Goal: Task Accomplishment & Management: Manage account settings

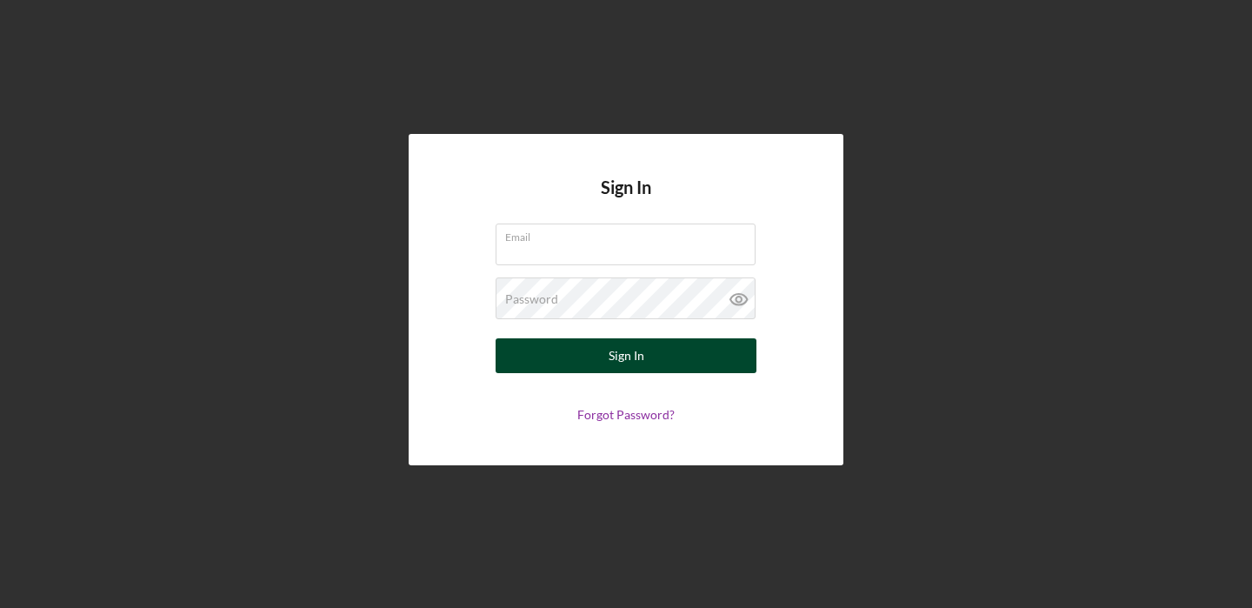
type input "[EMAIL_ADDRESS][DOMAIN_NAME]"
click at [622, 353] on div "Sign In" at bounding box center [627, 355] width 36 height 35
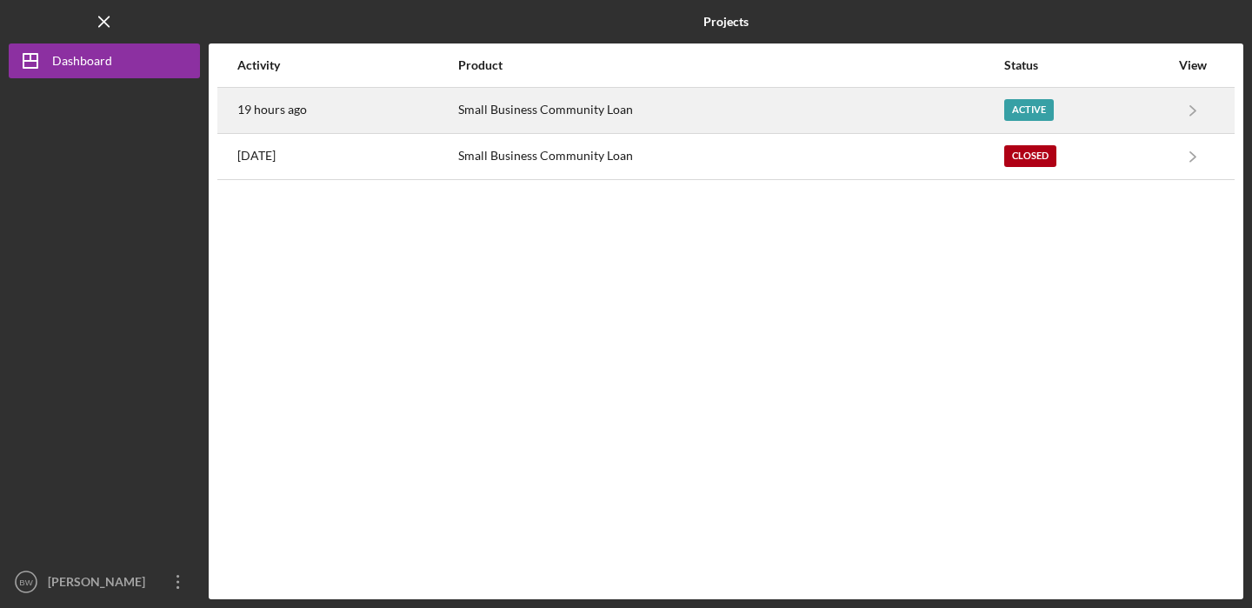
click at [855, 107] on div "Small Business Community Loan" at bounding box center [730, 110] width 544 height 43
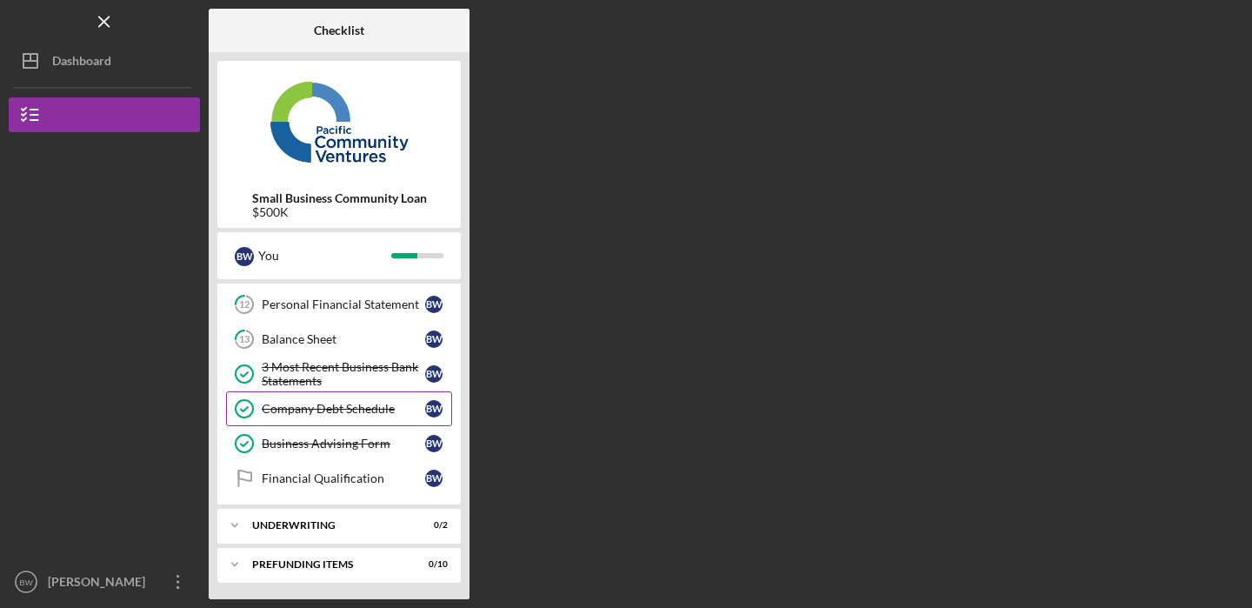
scroll to position [316, 0]
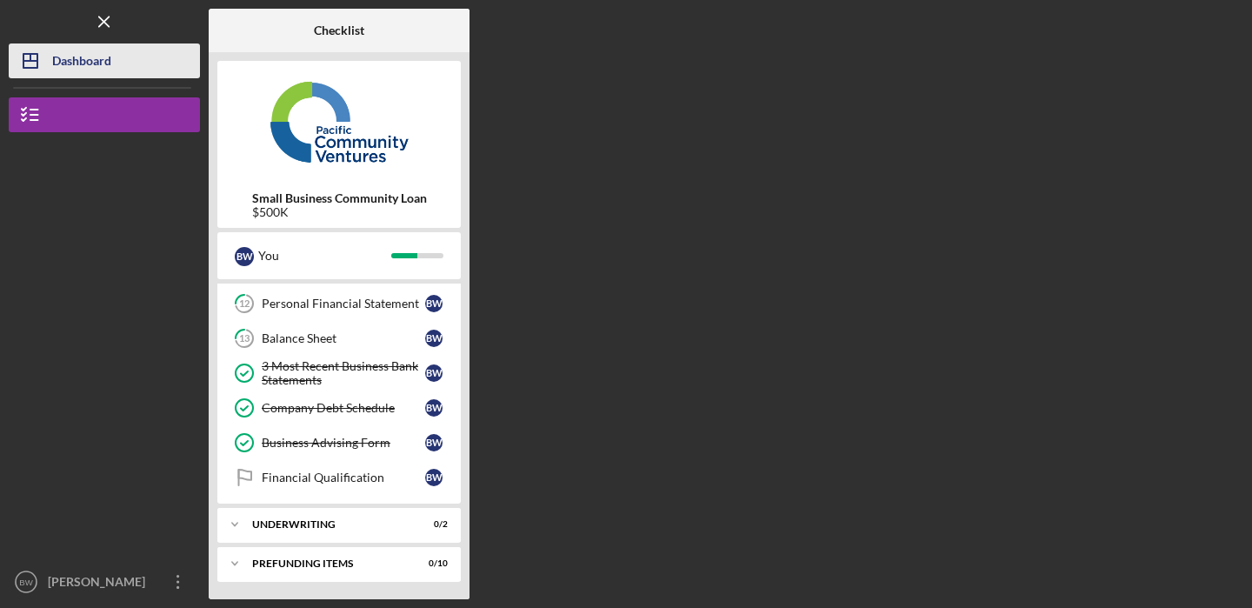
click at [133, 73] on button "Icon/Dashboard Dashboard" at bounding box center [104, 60] width 191 height 35
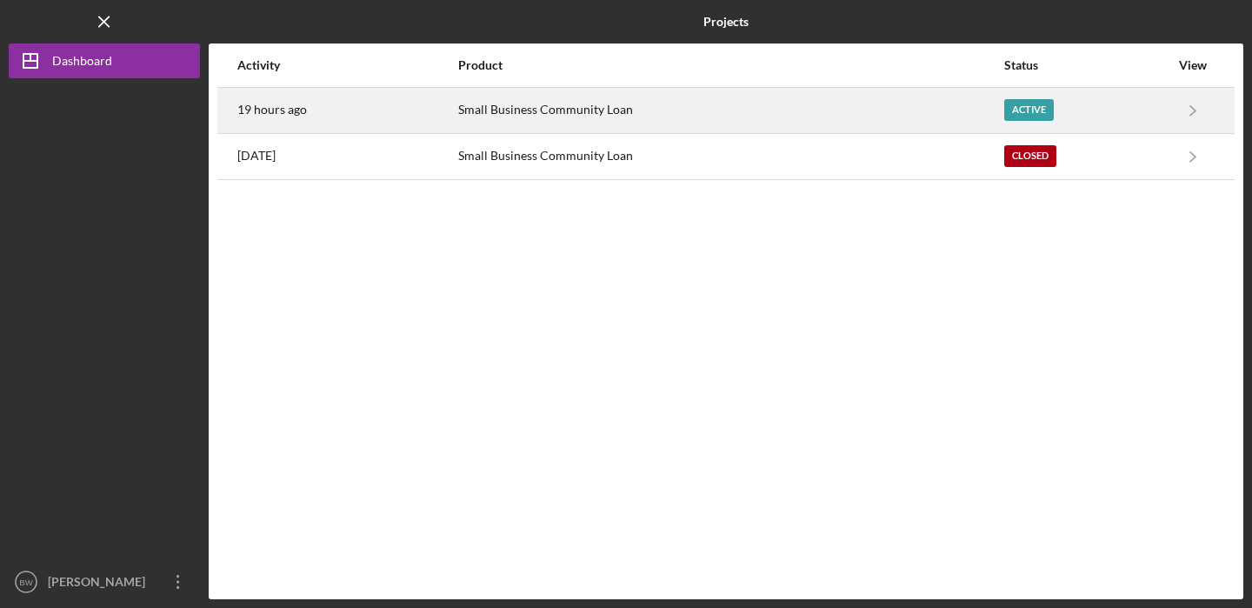
click at [676, 110] on div "Small Business Community Loan" at bounding box center [730, 110] width 544 height 43
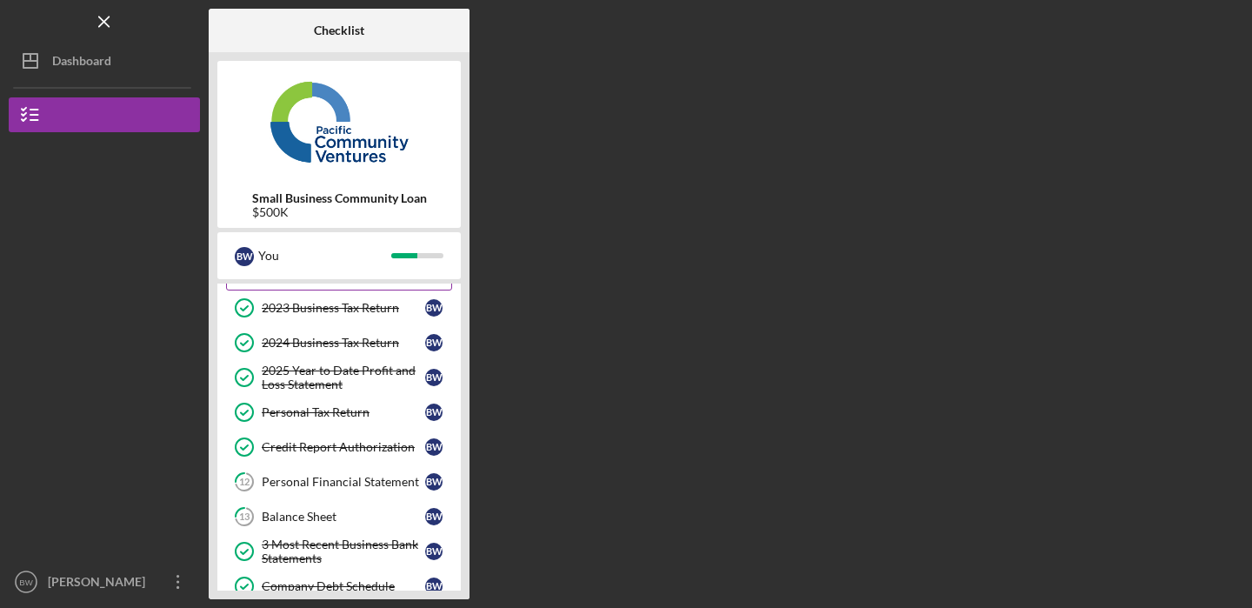
scroll to position [214, 0]
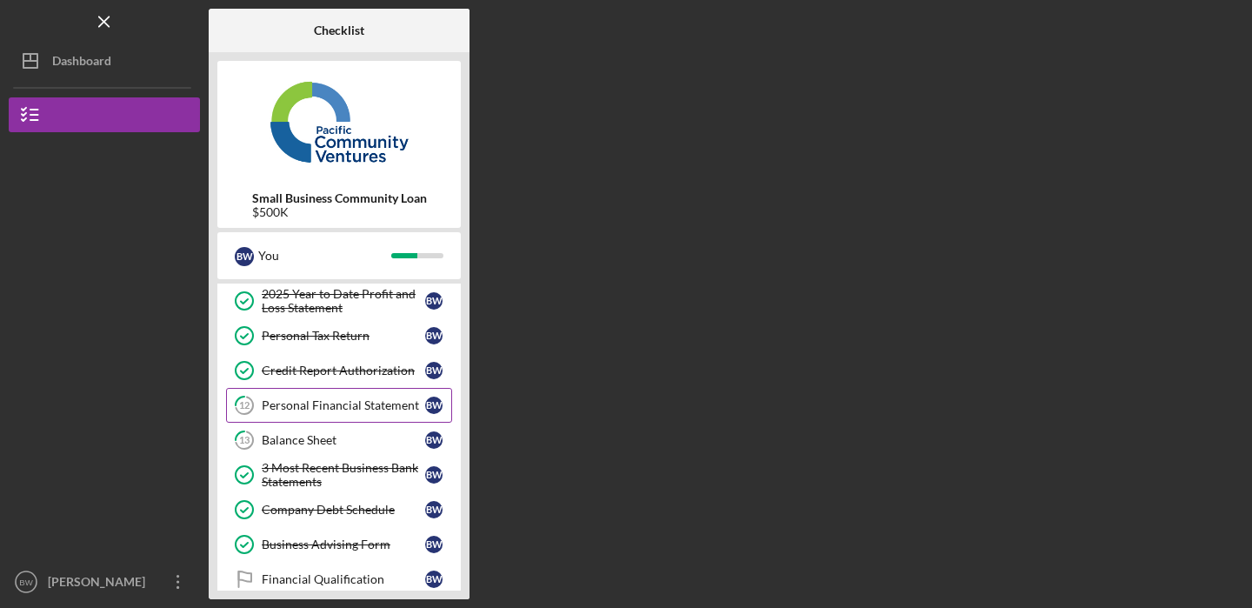
click at [376, 416] on link "12 Personal Financial Statement B W" at bounding box center [339, 405] width 226 height 35
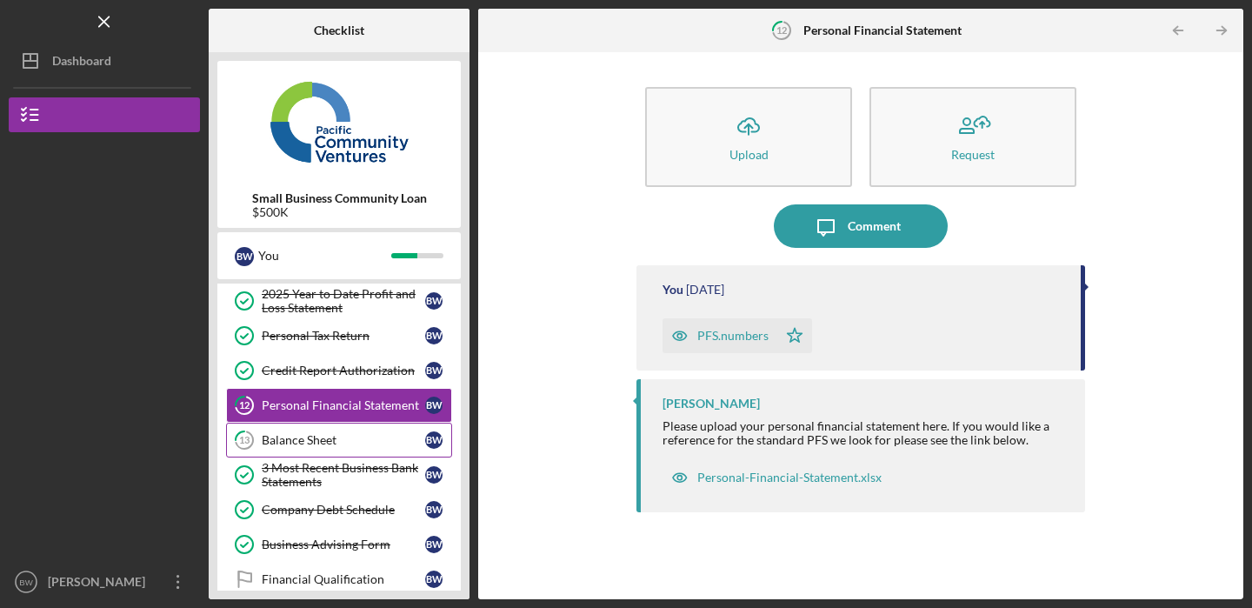
click at [349, 436] on div "Balance Sheet" at bounding box center [343, 440] width 163 height 14
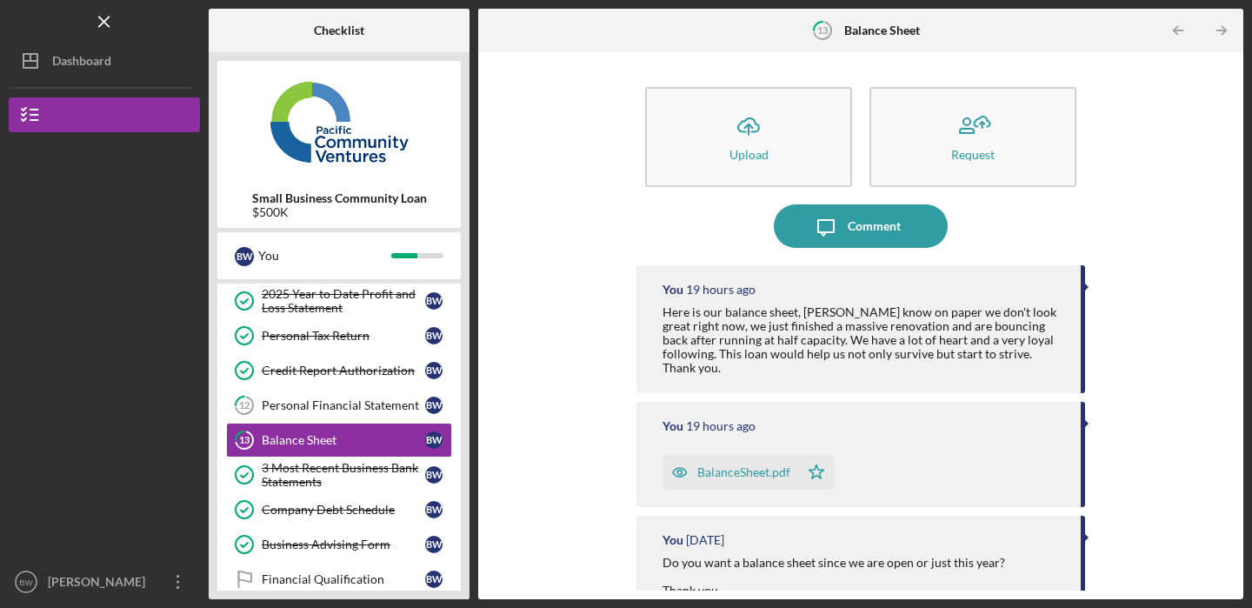
scroll to position [123, 0]
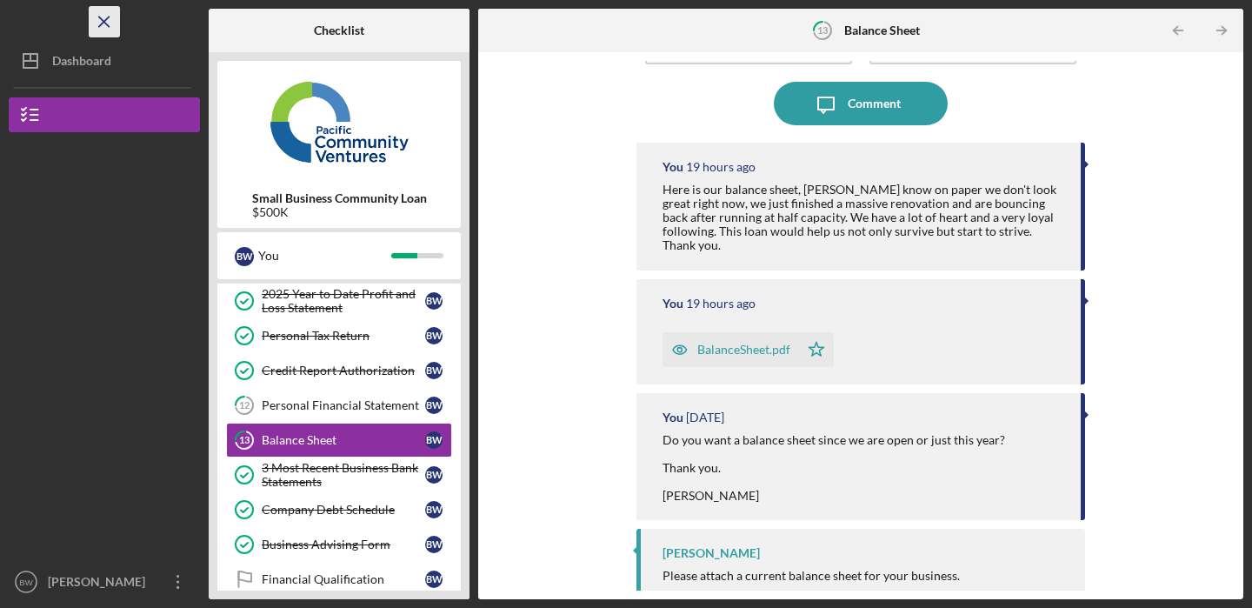
click at [103, 18] on icon "Icon/Menu Close" at bounding box center [104, 22] width 39 height 39
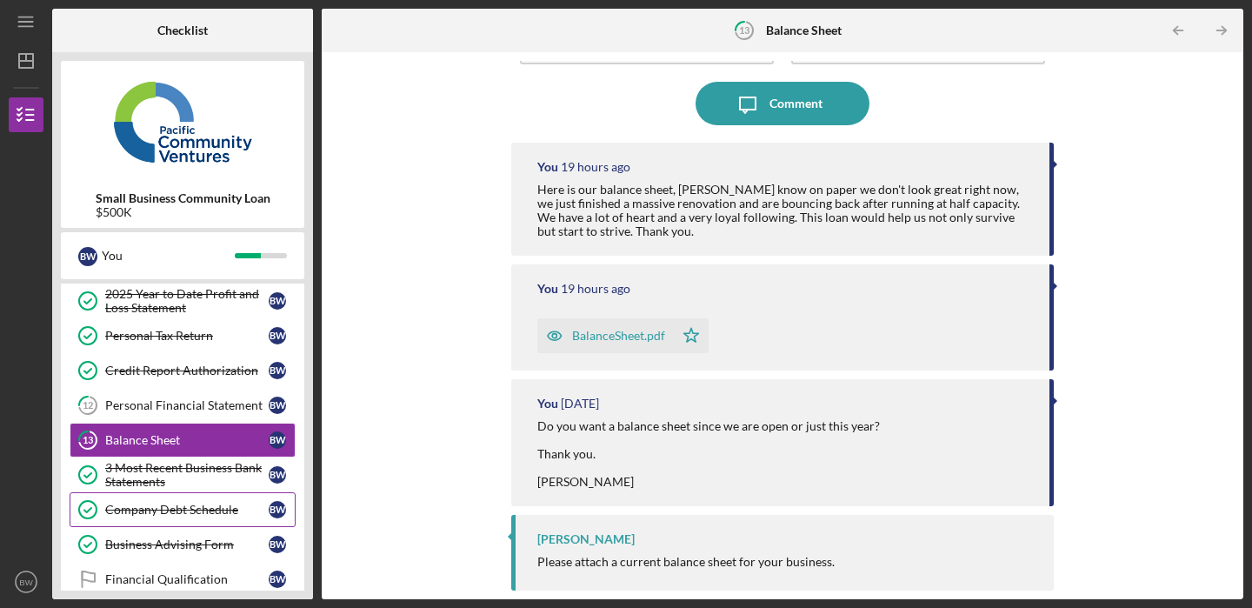
scroll to position [249, 0]
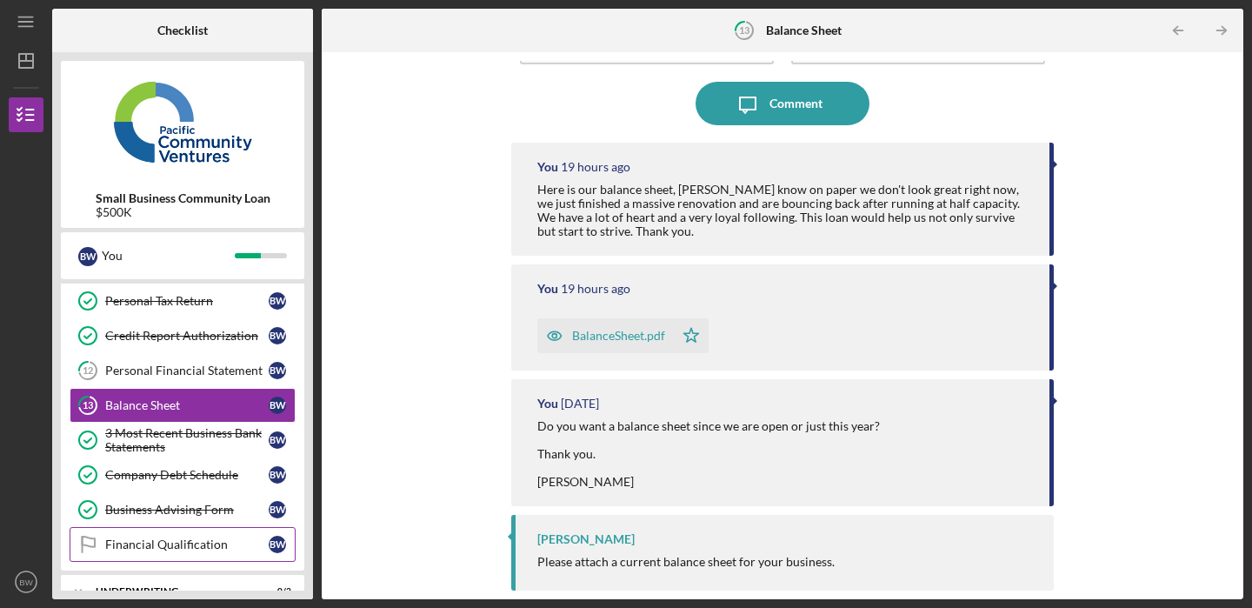
click at [190, 534] on link "Financial Qualification Financial Qualification B W" at bounding box center [183, 544] width 226 height 35
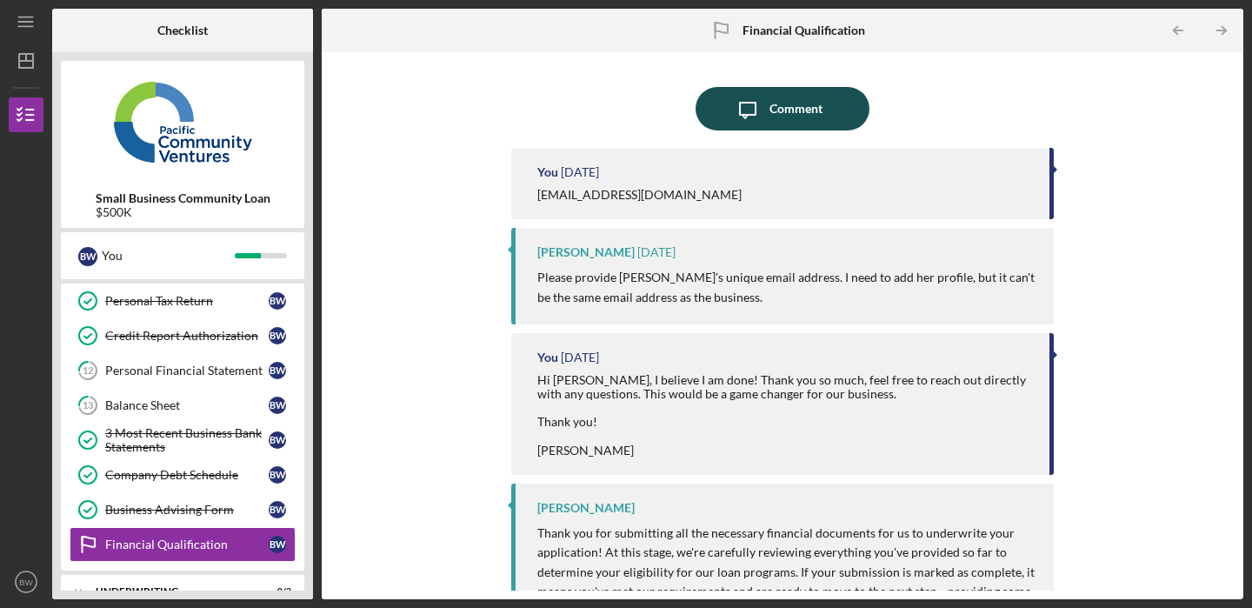
click at [755, 115] on icon "Icon/Message" at bounding box center [747, 108] width 43 height 43
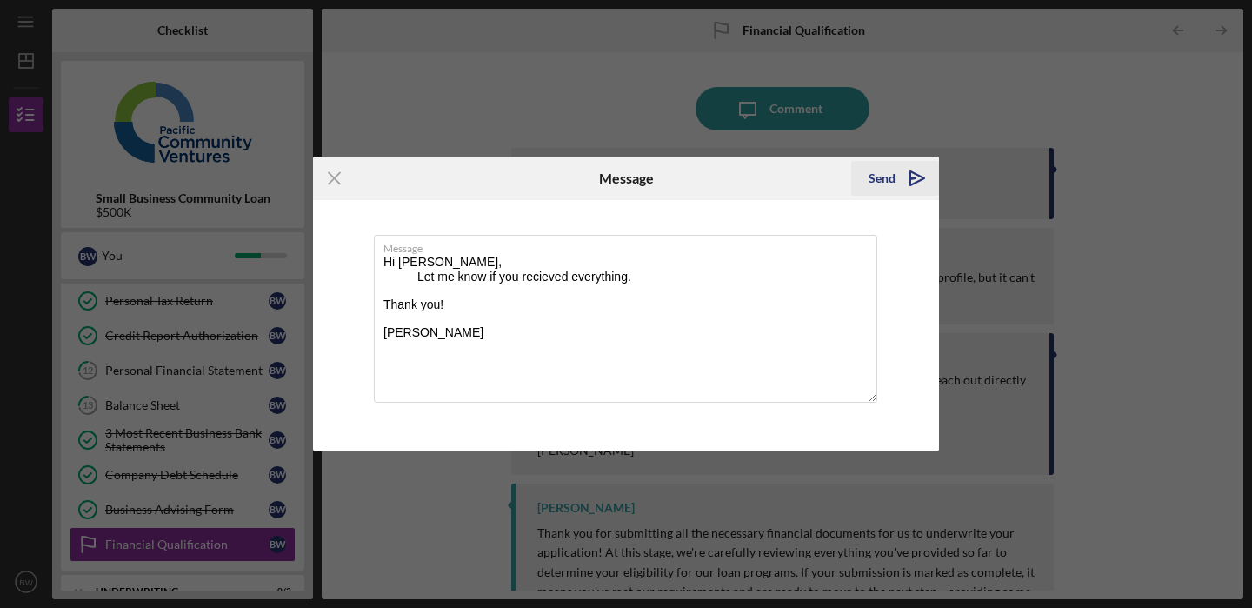
type textarea "Hi [PERSON_NAME], Let me know if you recieved everything. Thank you! [PERSON_NA…"
click at [887, 174] on div "Send" at bounding box center [882, 178] width 27 height 35
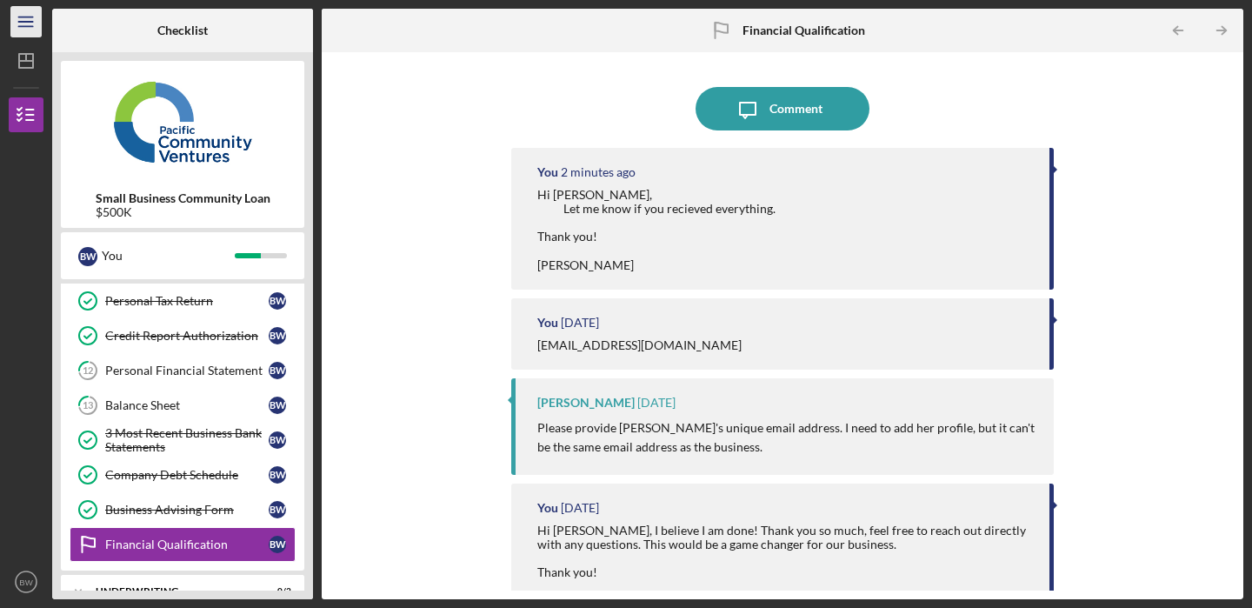
click at [24, 10] on icon "Icon/Menu" at bounding box center [26, 22] width 39 height 39
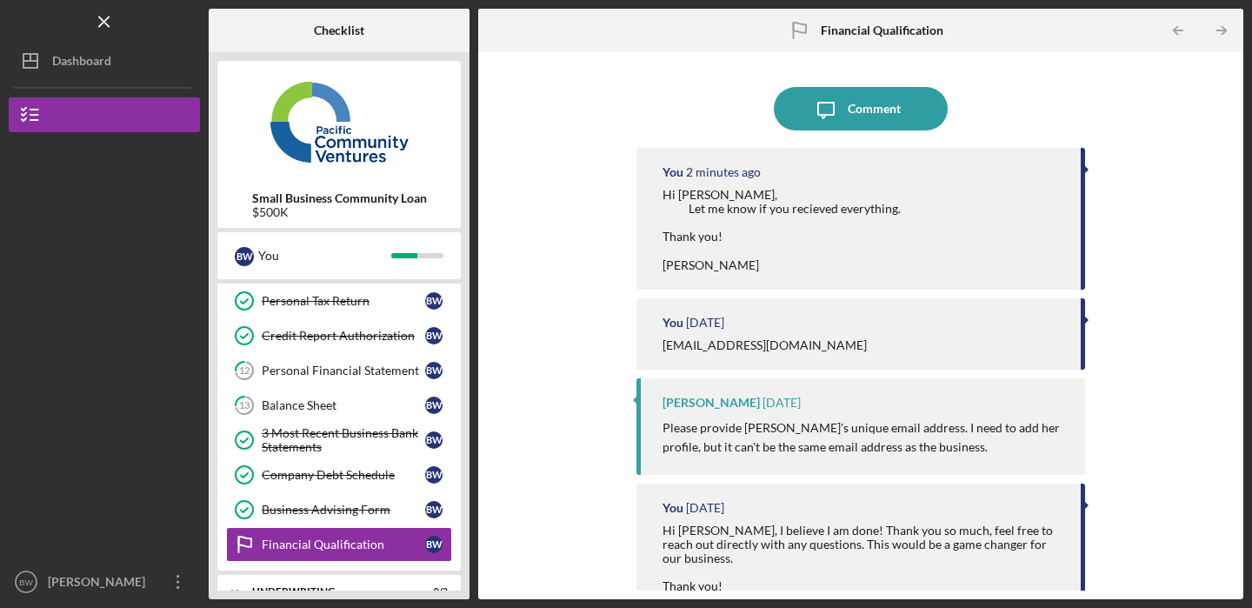
scroll to position [316, 0]
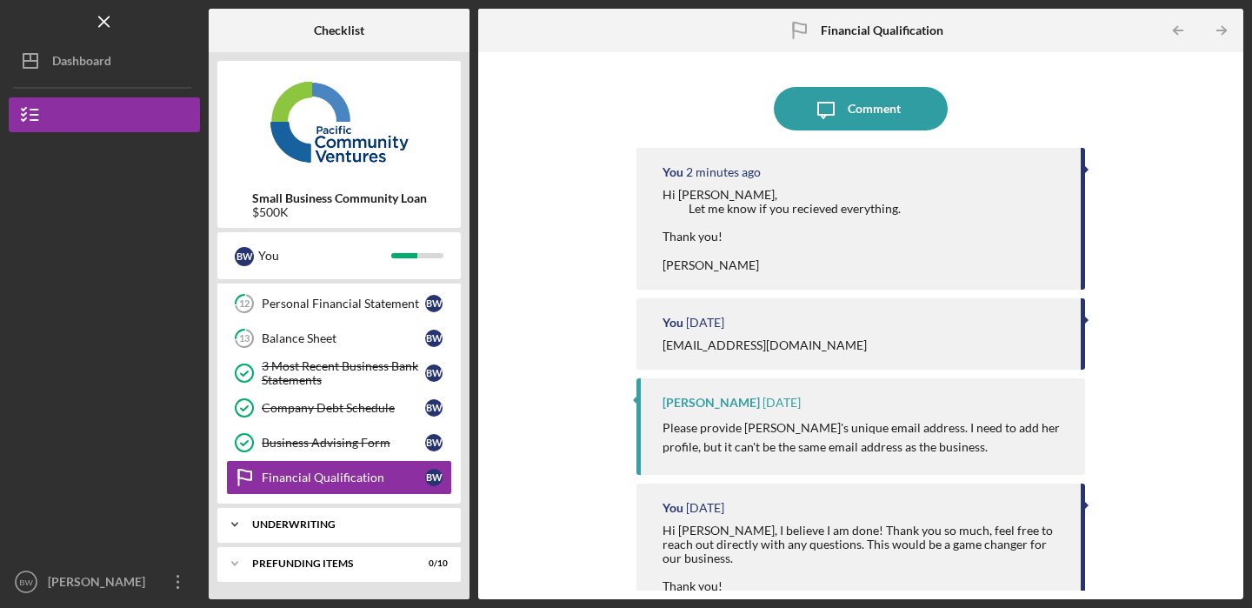
click at [291, 527] on div "Underwriting" at bounding box center [345, 524] width 187 height 10
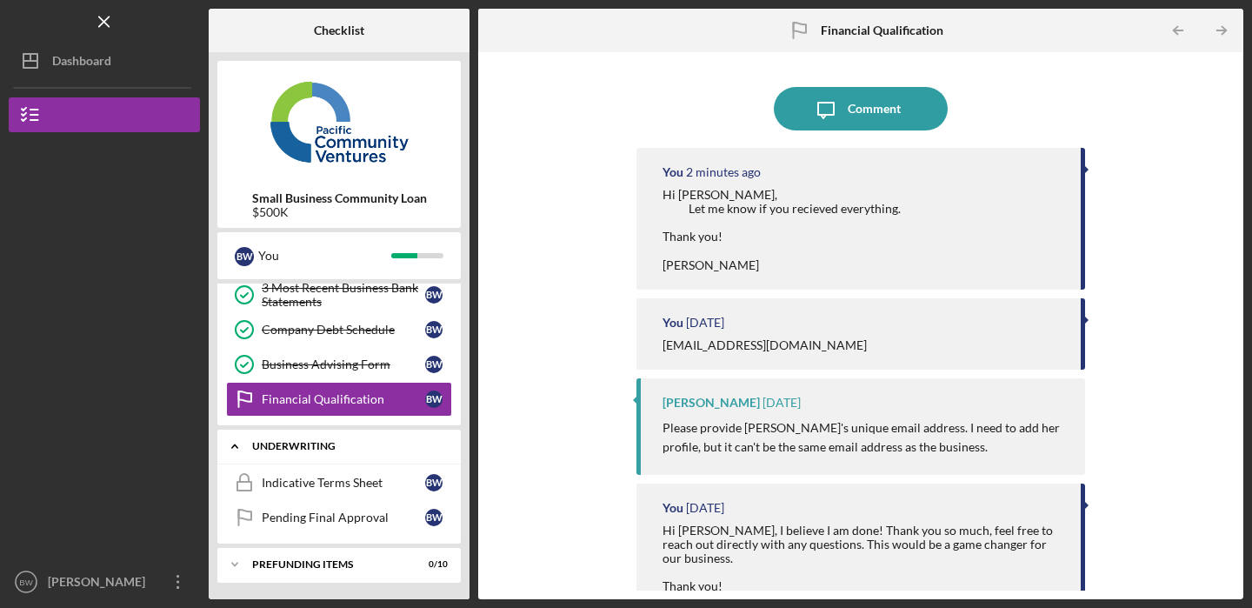
scroll to position [395, 0]
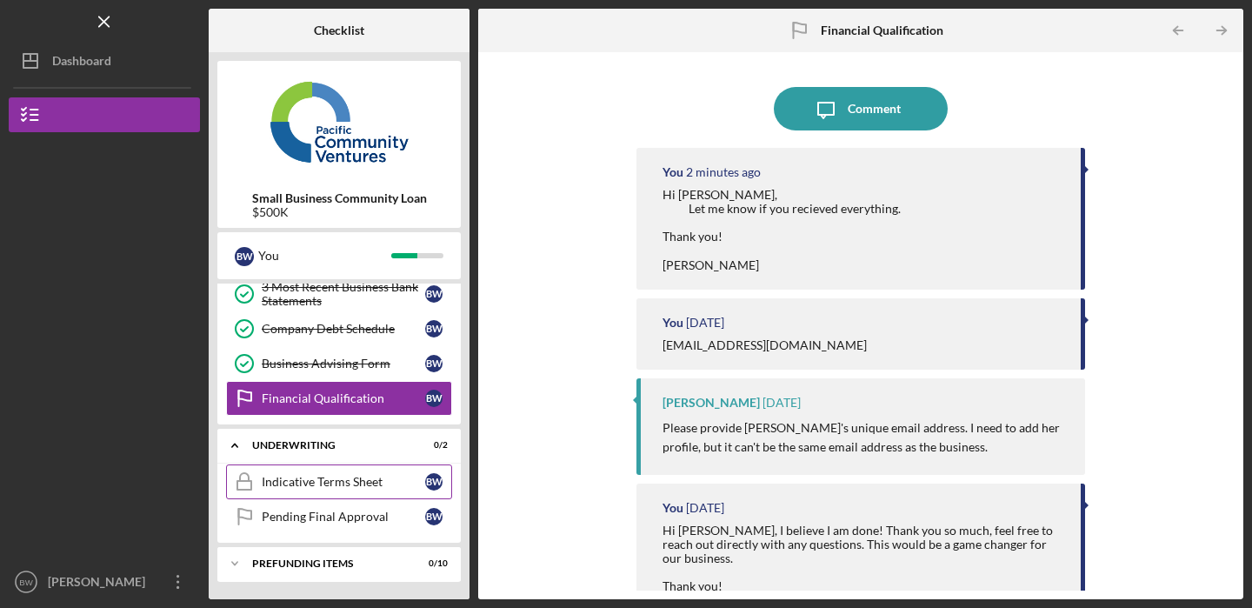
click at [295, 494] on link "Indicative Terms Sheet Indicative Terms Sheet B W" at bounding box center [339, 481] width 226 height 35
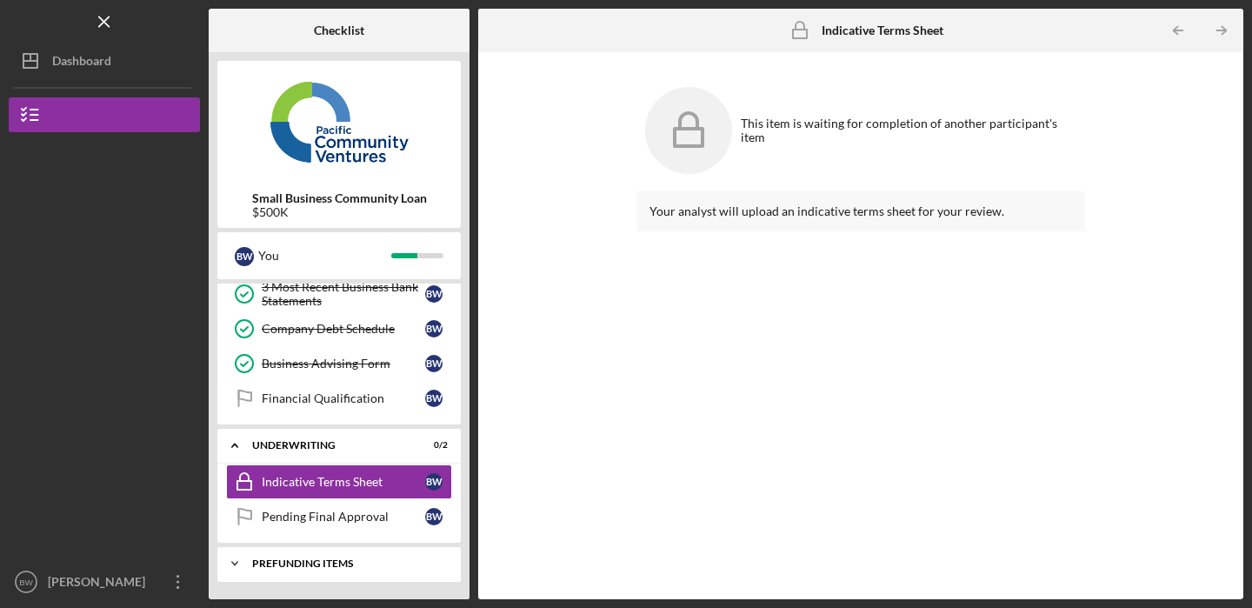
click at [281, 559] on div "Prefunding Items" at bounding box center [345, 563] width 187 height 10
click at [253, 481] on icon "Indicative Terms Sheet" at bounding box center [244, 481] width 43 height 43
click at [226, 451] on icon "Icon/Expander" at bounding box center [234, 445] width 35 height 35
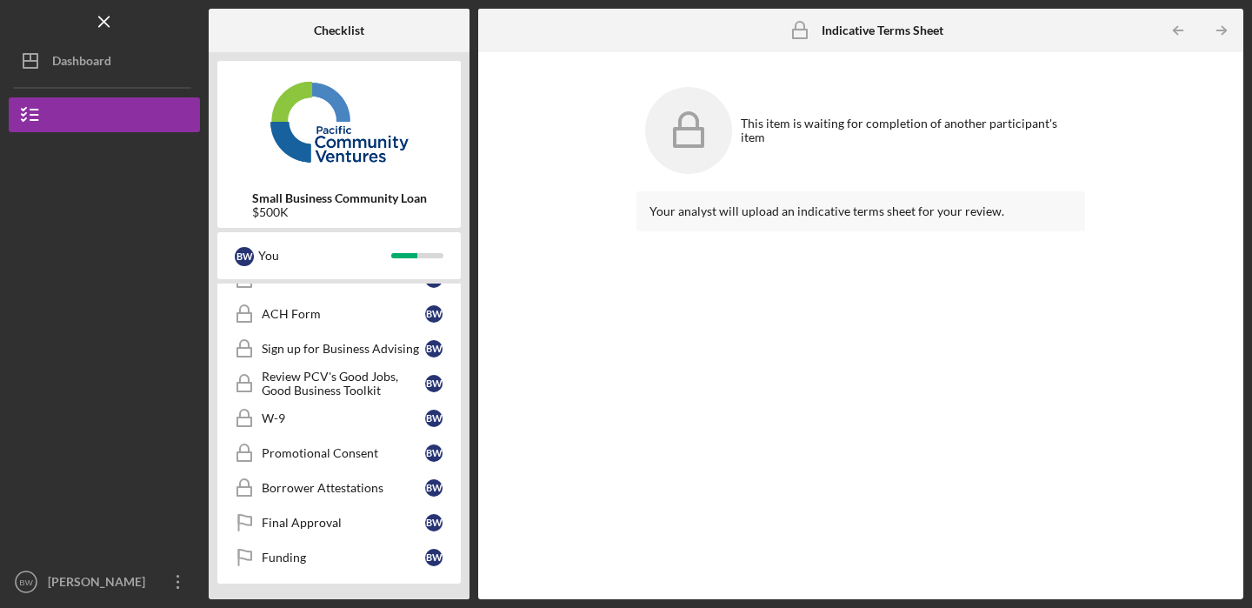
scroll to position [673, 0]
click at [325, 483] on div "Borrower Attestations" at bounding box center [343, 486] width 163 height 14
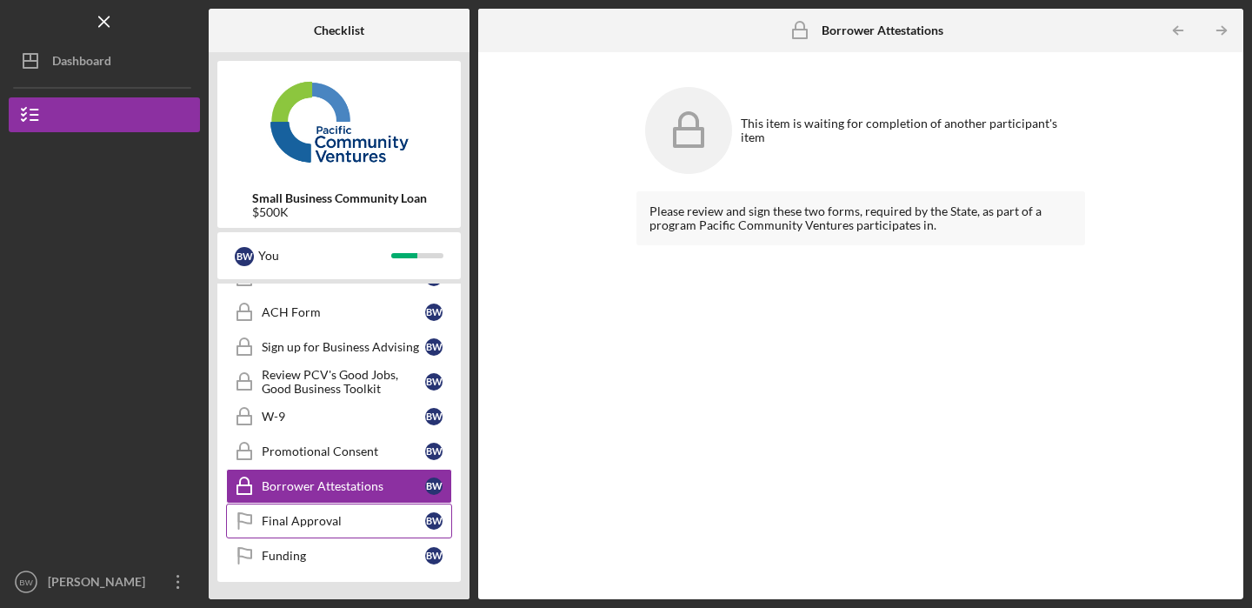
click at [318, 517] on div "Final Approval" at bounding box center [343, 521] width 163 height 14
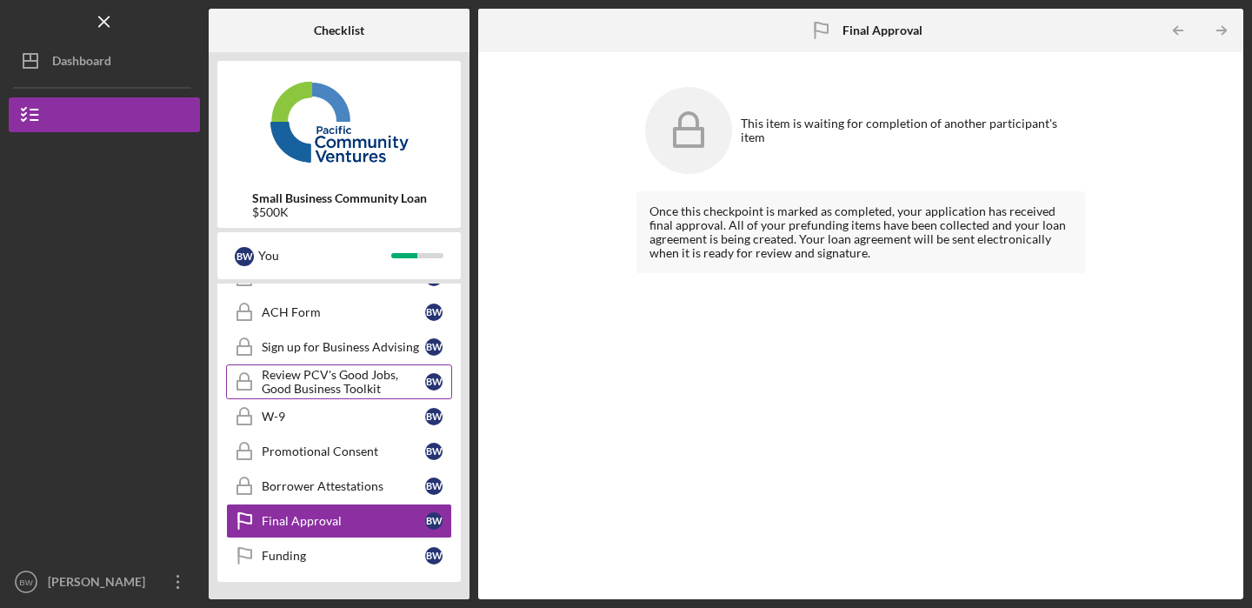
click at [319, 393] on div "Review PCV's Good Jobs, Good Business Toolkit" at bounding box center [343, 382] width 163 height 28
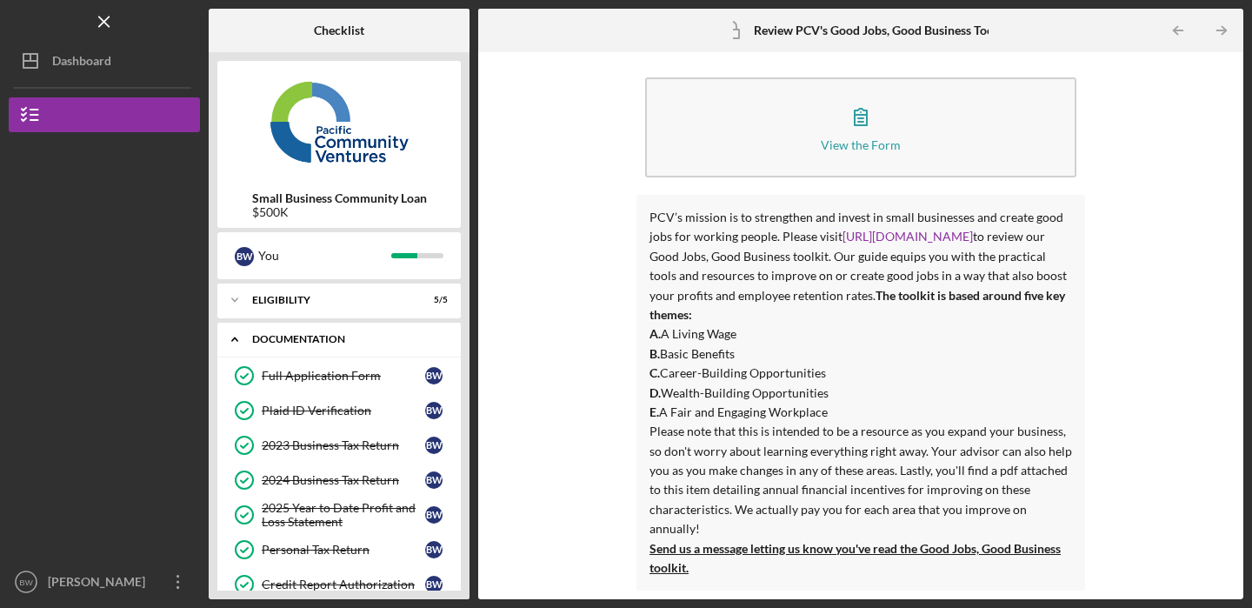
click at [313, 335] on div "Documentation" at bounding box center [345, 339] width 187 height 10
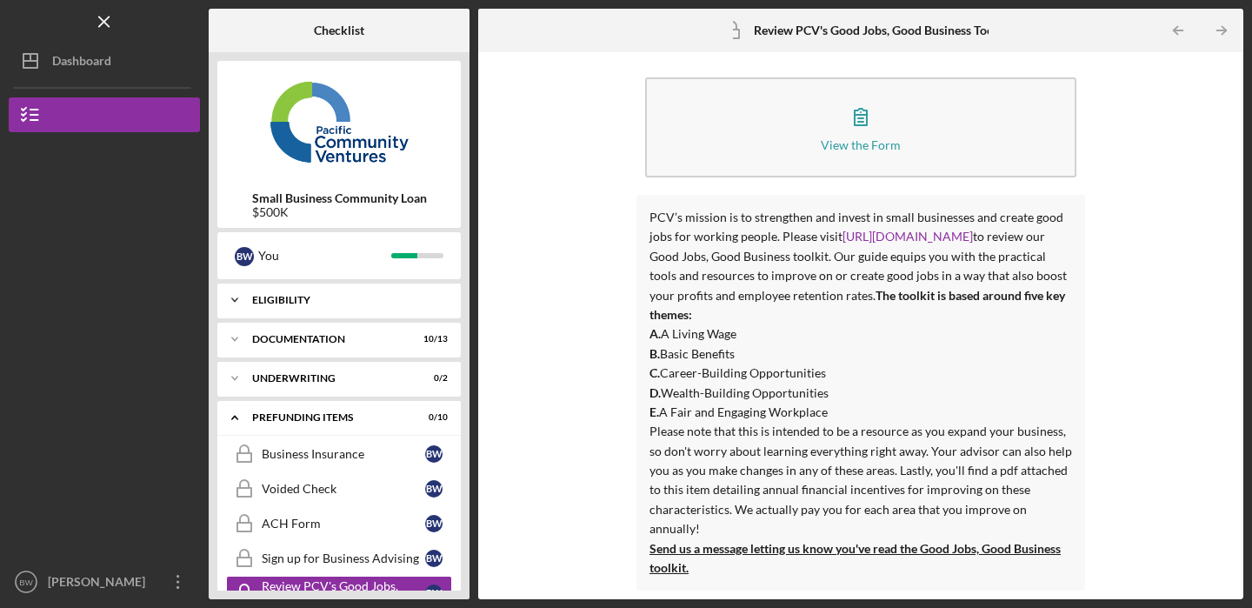
click at [303, 303] on div "Eligibility" at bounding box center [345, 300] width 187 height 10
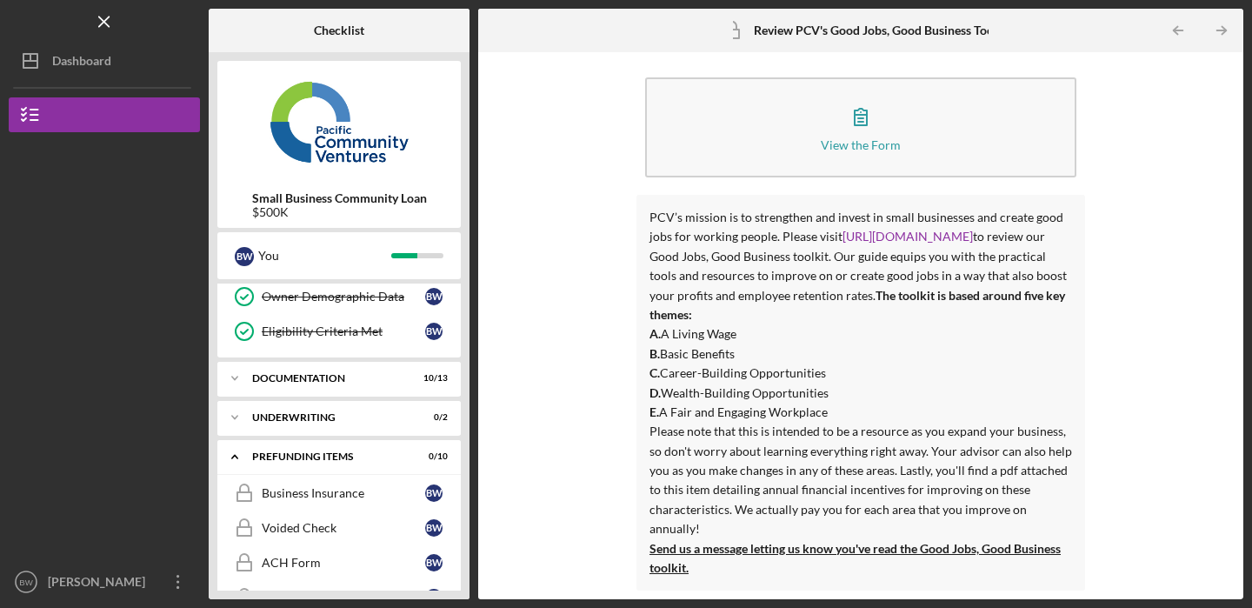
scroll to position [176, 0]
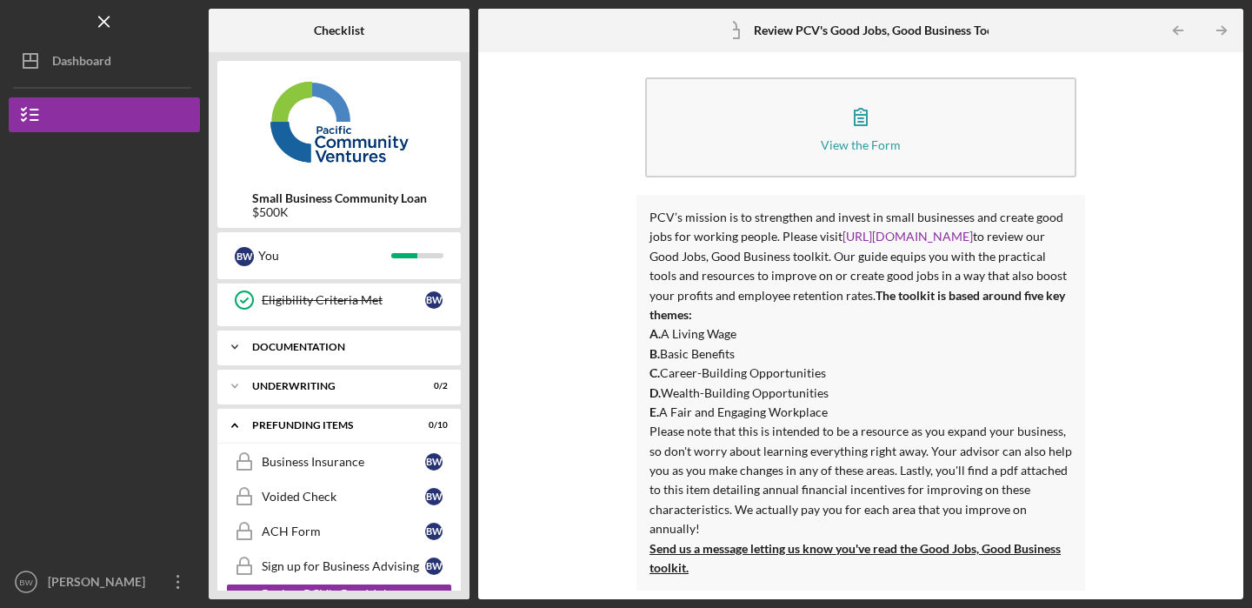
click at [303, 344] on div "Documentation" at bounding box center [345, 347] width 187 height 10
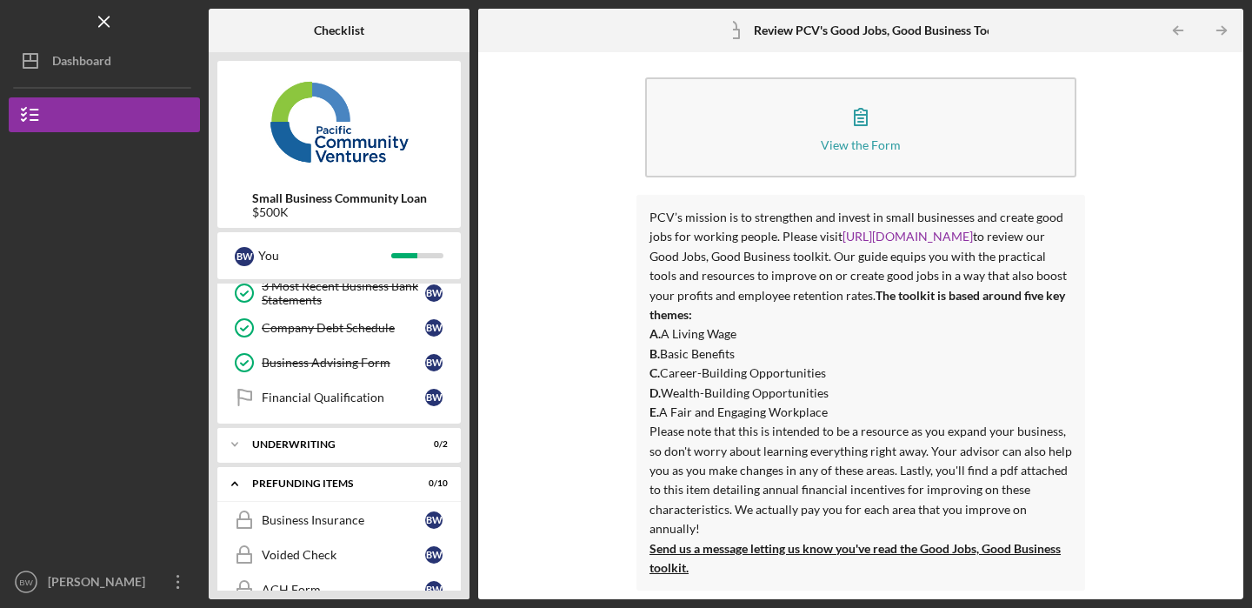
scroll to position [624, 0]
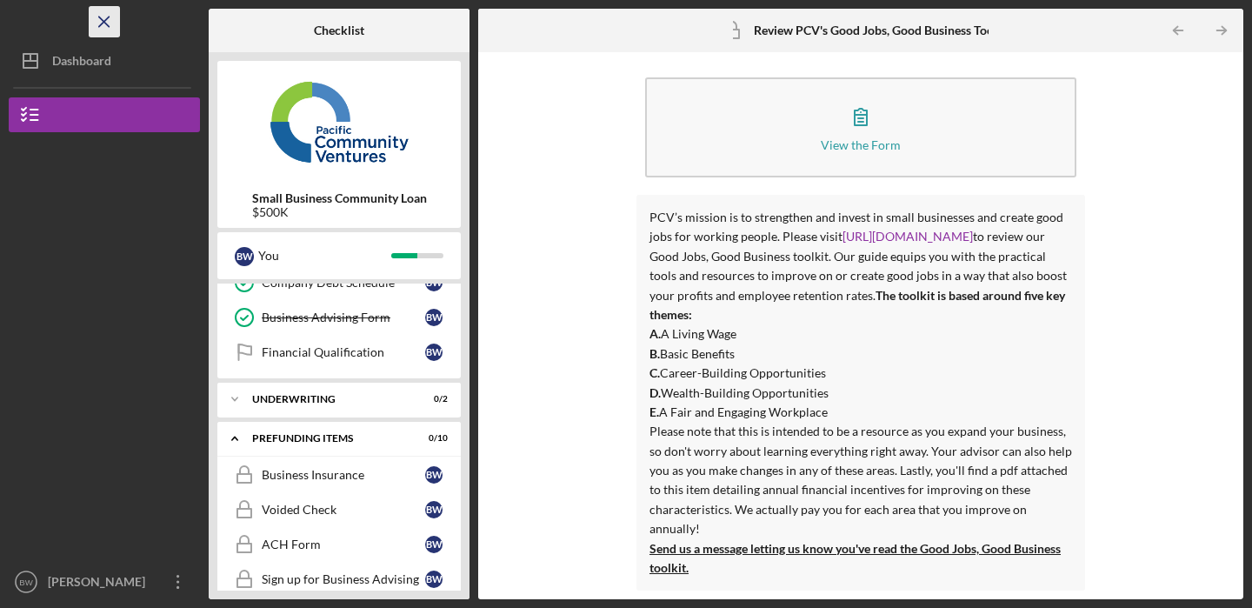
click at [109, 23] on icon "Icon/Menu Close" at bounding box center [104, 22] width 39 height 39
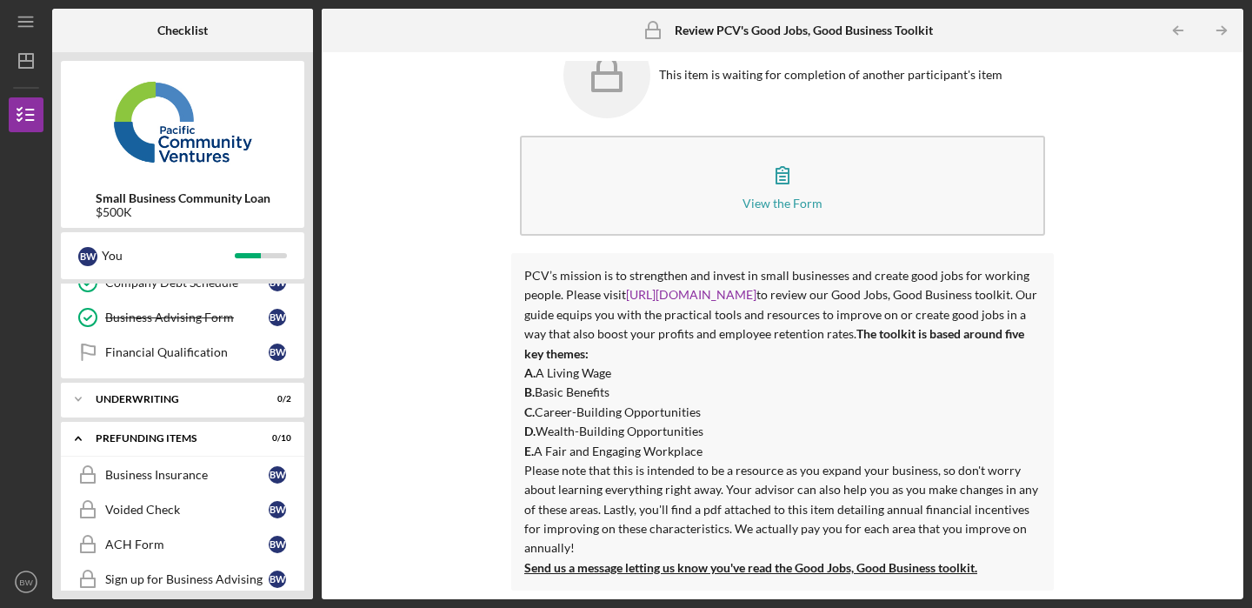
scroll to position [0, 0]
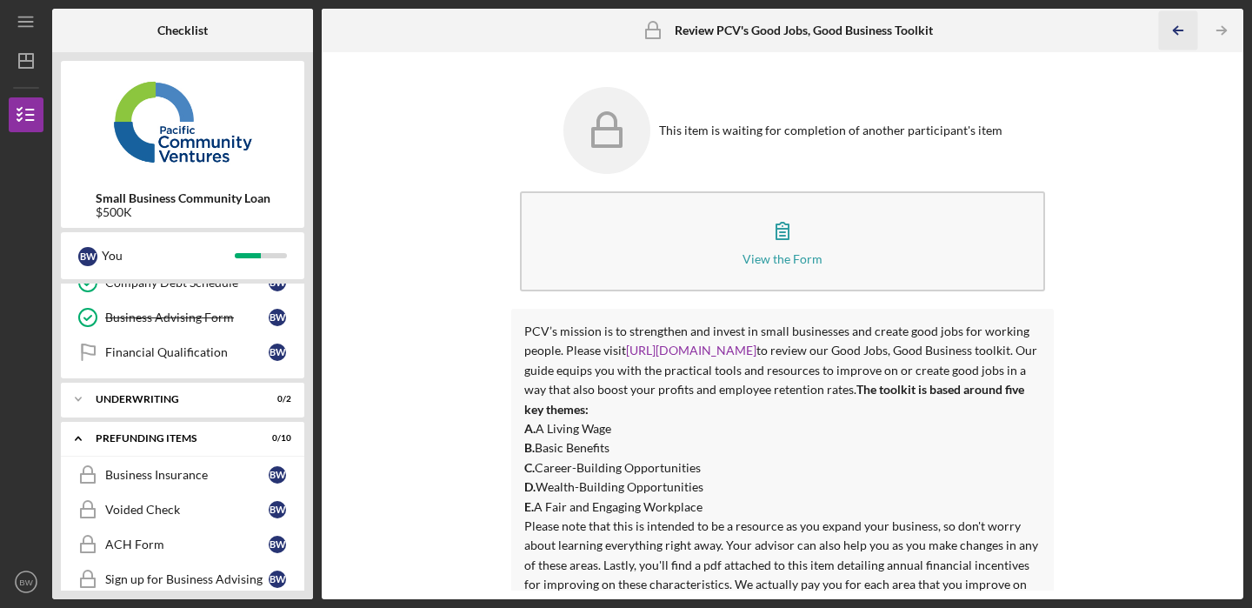
click at [1177, 30] on line "button" at bounding box center [1178, 30] width 9 height 0
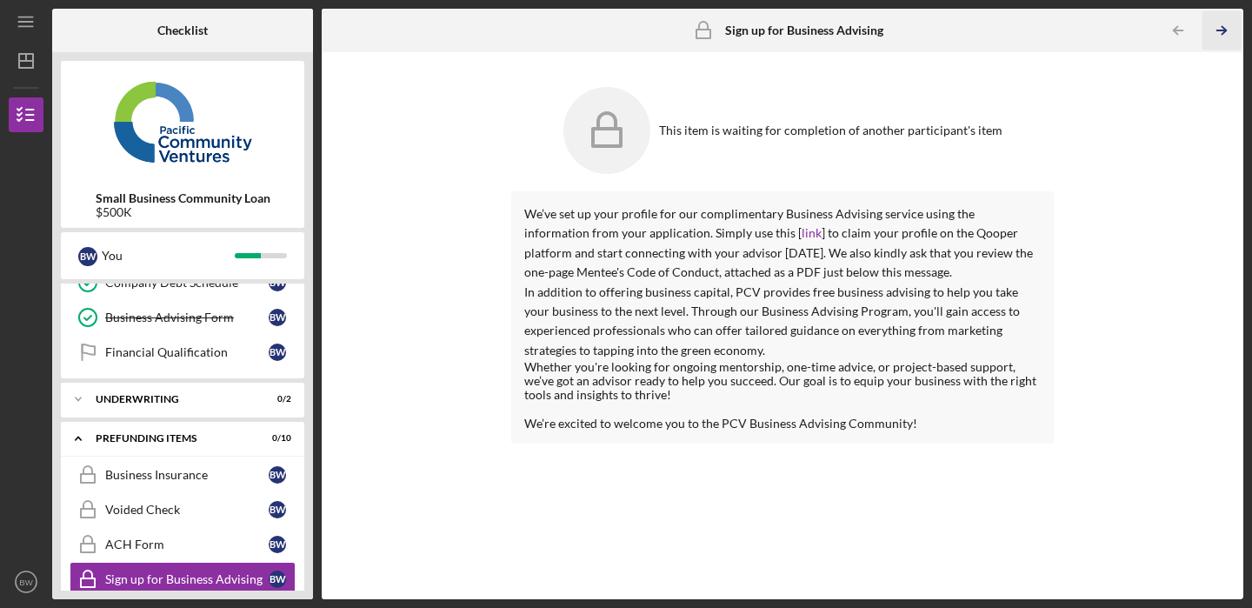
click at [1228, 33] on icon "Icon/Table Pagination Arrow" at bounding box center [1221, 30] width 39 height 39
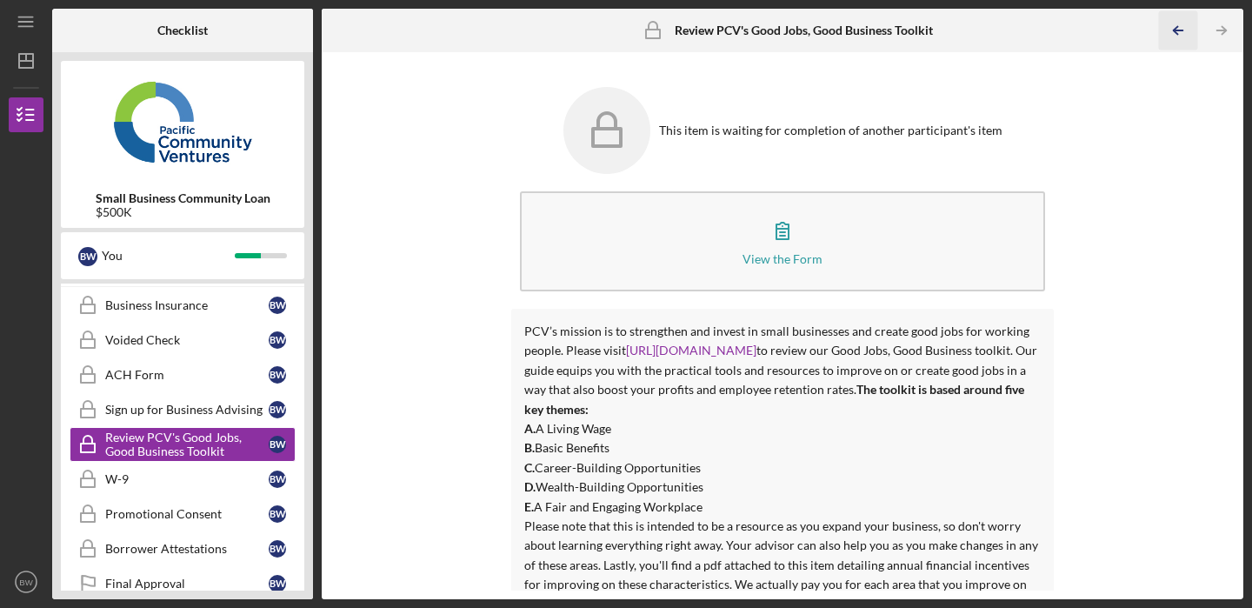
scroll to position [801, 0]
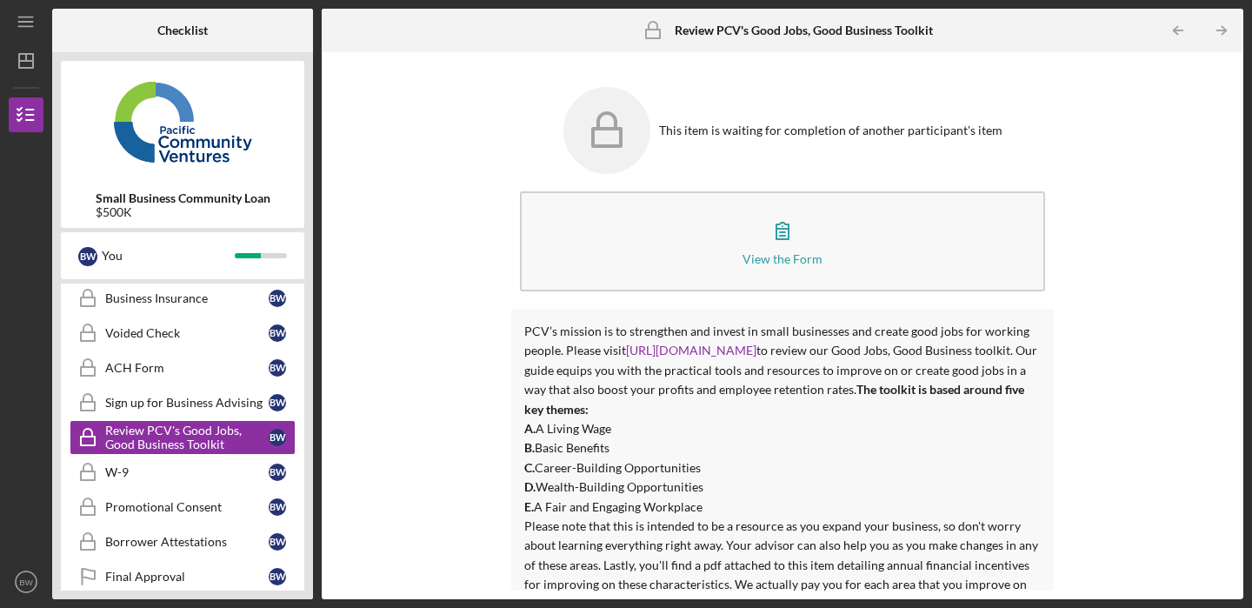
click at [167, 106] on img at bounding box center [182, 122] width 243 height 104
